Goal: Find contact information: Find contact information

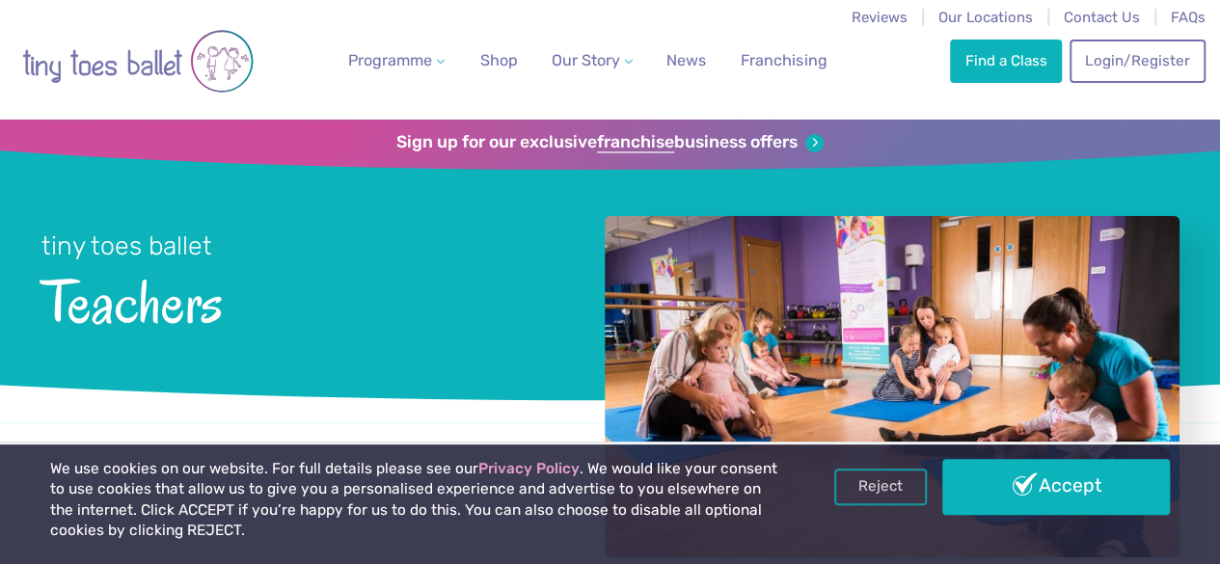
click at [695, 246] on div at bounding box center [892, 386] width 575 height 341
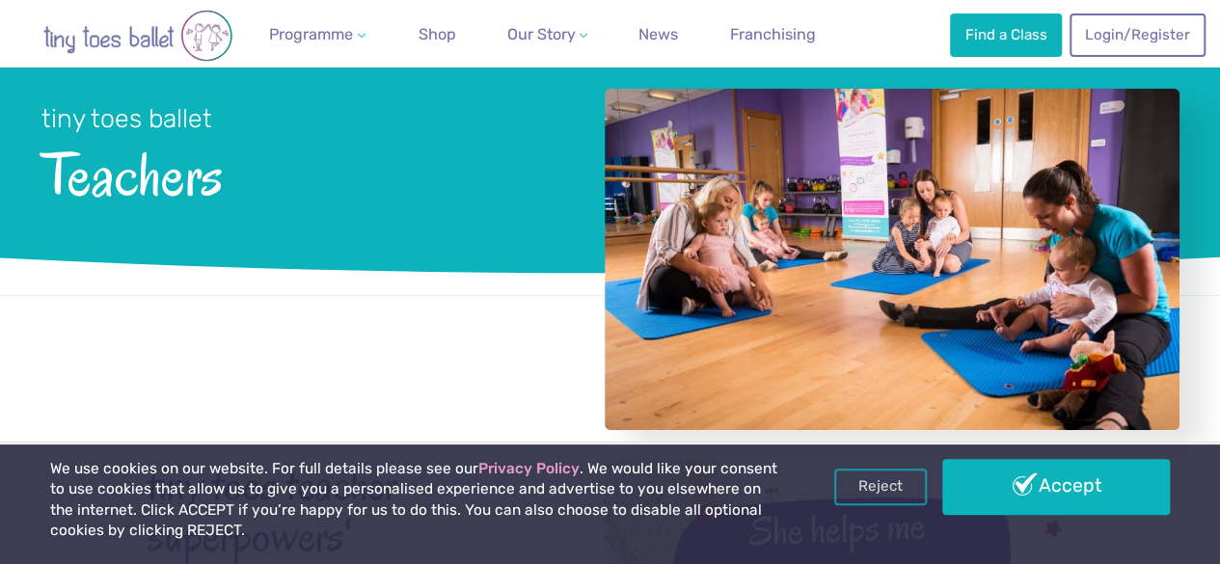
scroll to position [128, 0]
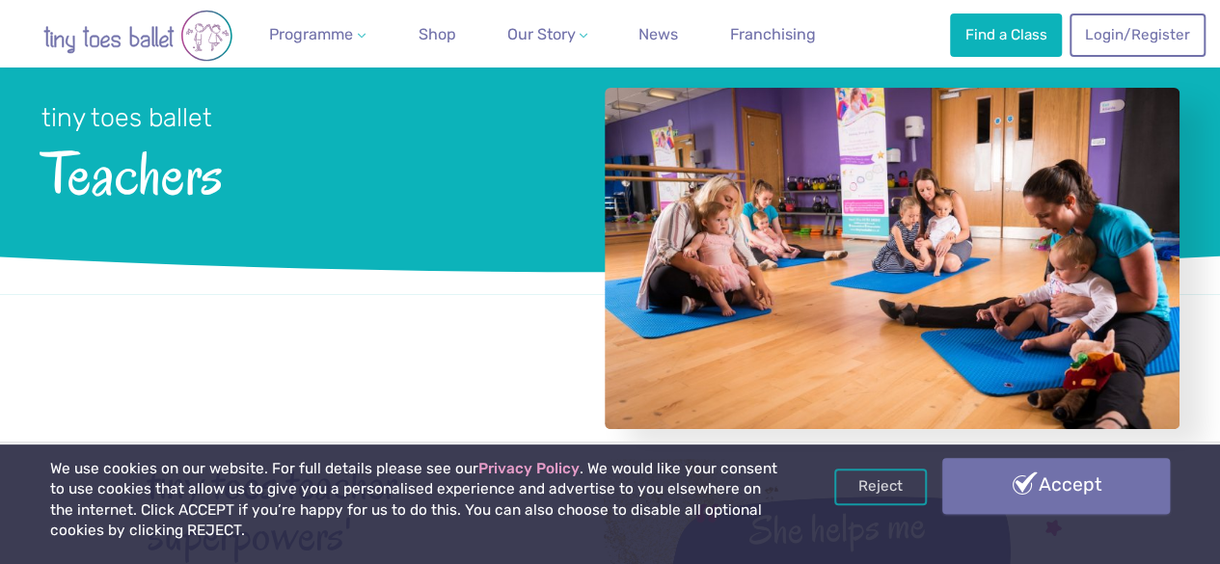
click at [1006, 475] on link "Accept" at bounding box center [1056, 486] width 228 height 56
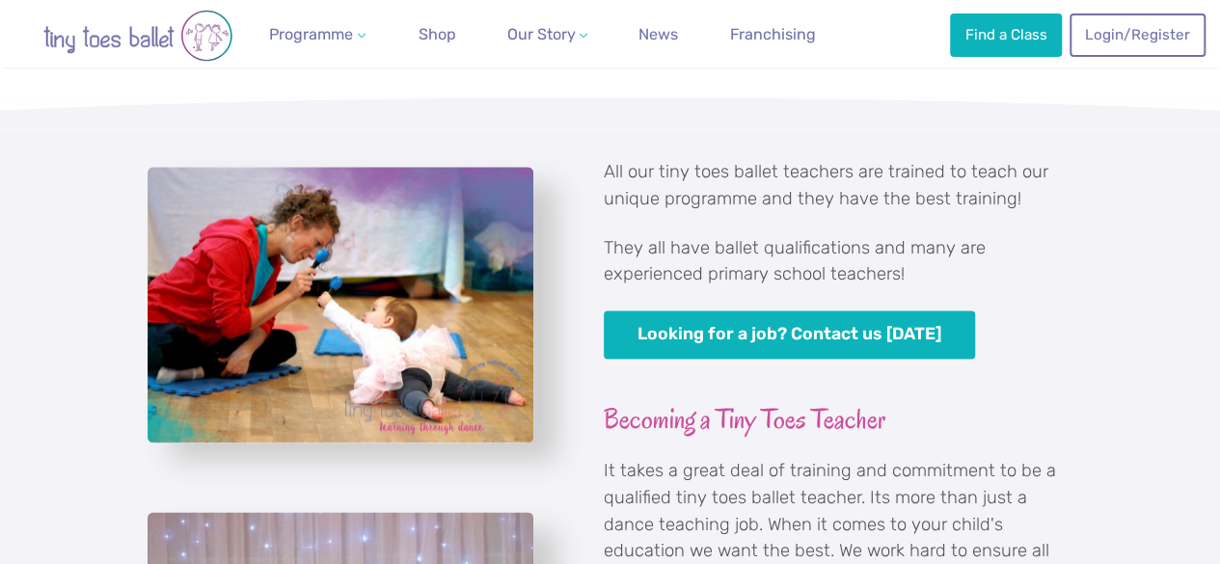
scroll to position [1042, 0]
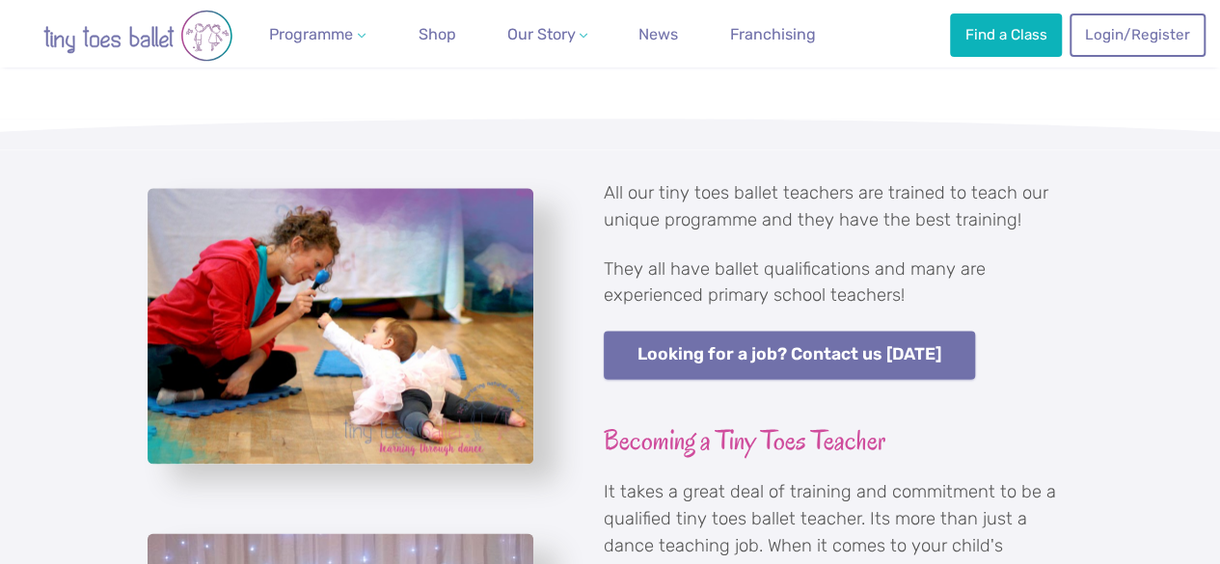
click at [868, 371] on link "Looking for a job? Contact us [DATE]" at bounding box center [790, 355] width 372 height 49
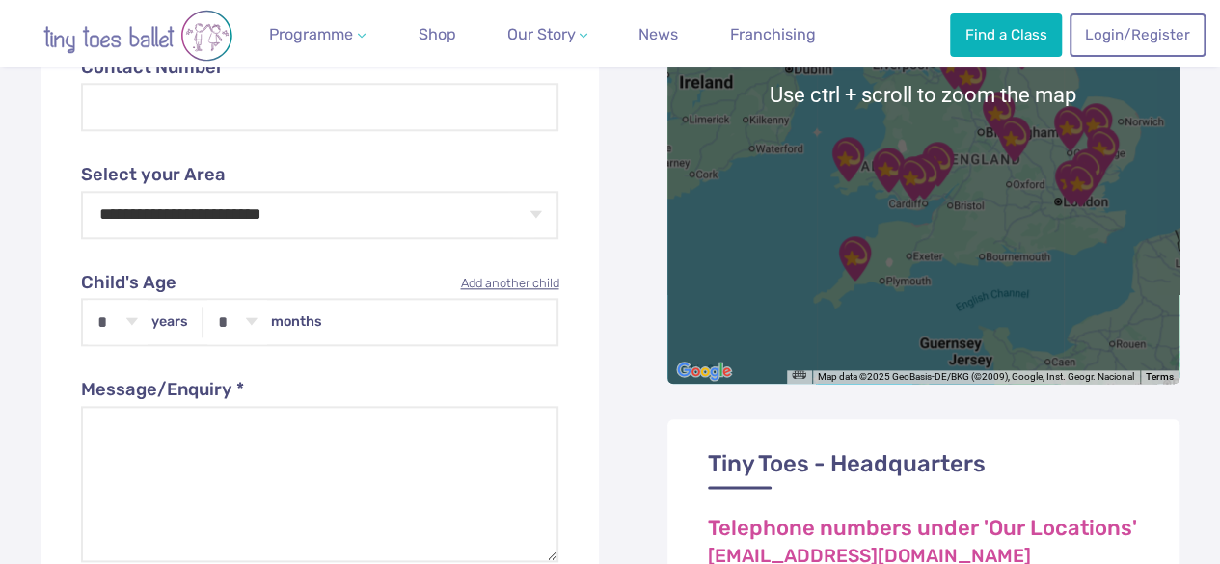
scroll to position [705, 0]
